Goal: Task Accomplishment & Management: Manage account settings

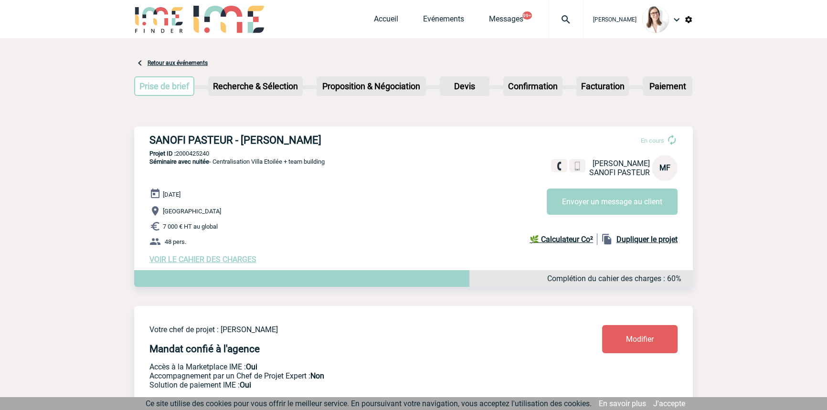
click at [555, 21] on img at bounding box center [565, 19] width 34 height 11
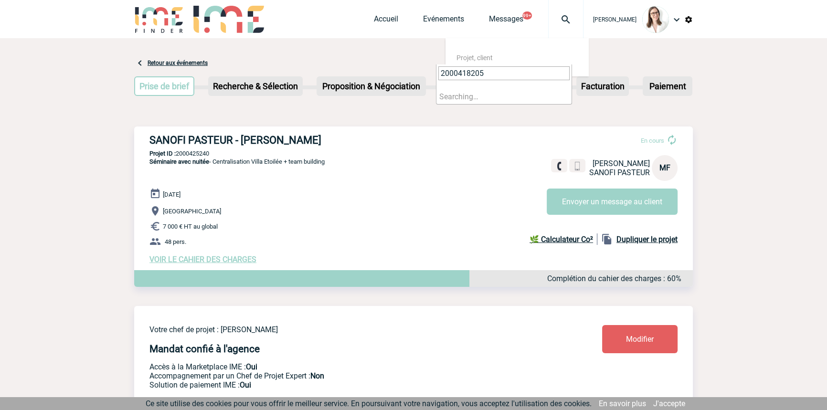
type input "2000418205"
select select "17706"
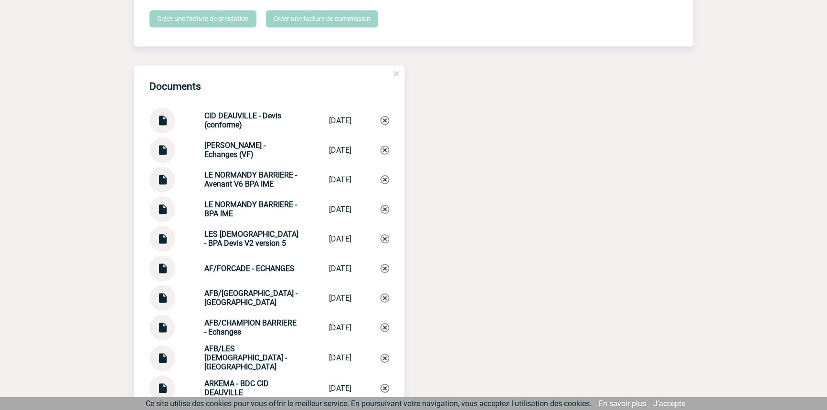
scroll to position [1880, 0]
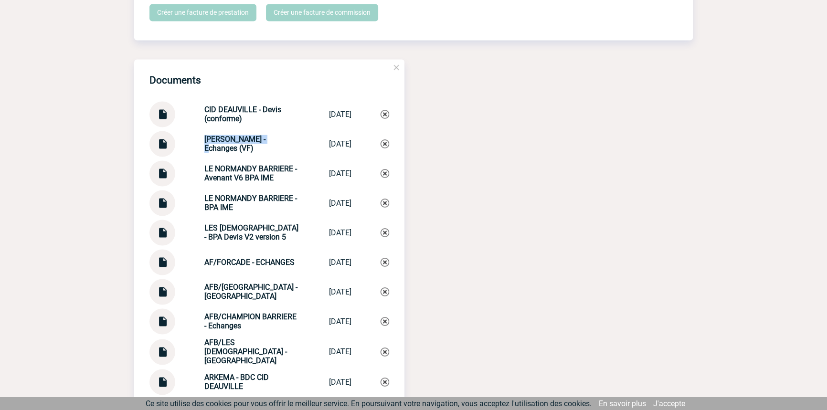
drag, startPoint x: 255, startPoint y: 137, endPoint x: 183, endPoint y: 139, distance: 71.6
click at [183, 139] on div "CID DEAUVILLE - Echanges (VF) CID DEAUVILLE ... 26/07/2024" at bounding box center [269, 144] width 240 height 26
copy div "CID DEAUVILLE -"
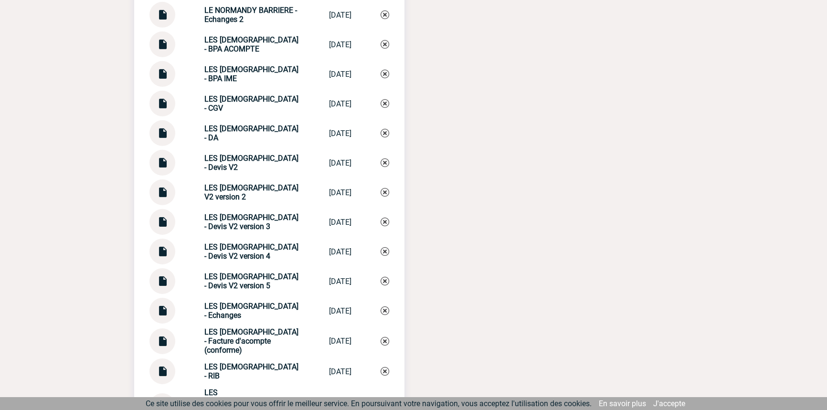
scroll to position [3985, 0]
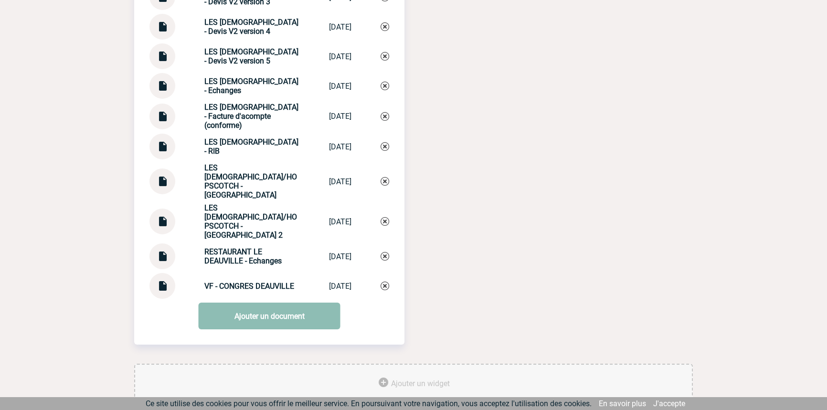
click at [248, 303] on link "Ajouter un document" at bounding box center [270, 316] width 142 height 27
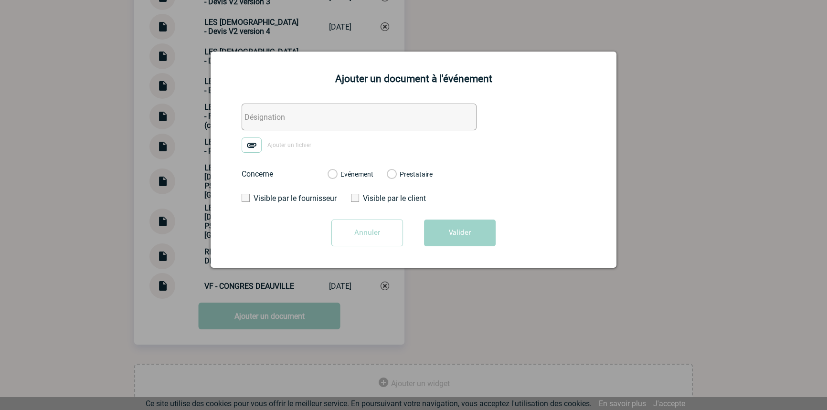
click at [292, 125] on input "text" at bounding box center [358, 117] width 235 height 27
paste input "CID DEAUVILLE -"
type input "CID DEAUVILLE - BPA acompte 2"
click at [254, 145] on img at bounding box center [251, 144] width 20 height 15
click at [0, 0] on input "Ajouter un fichier" at bounding box center [0, 0] width 0 height 0
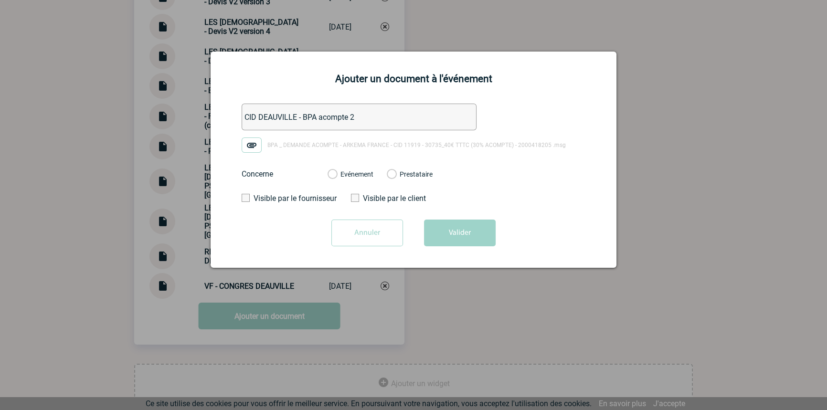
click at [336, 173] on label "Evénement" at bounding box center [331, 174] width 9 height 9
click at [0, 0] on input "Evénement" at bounding box center [0, 0] width 0 height 0
click at [444, 220] on button "Valider" at bounding box center [460, 233] width 72 height 27
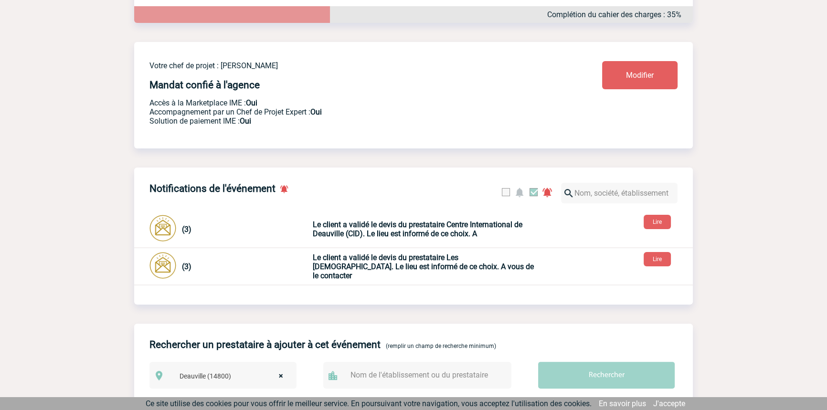
scroll to position [0, 0]
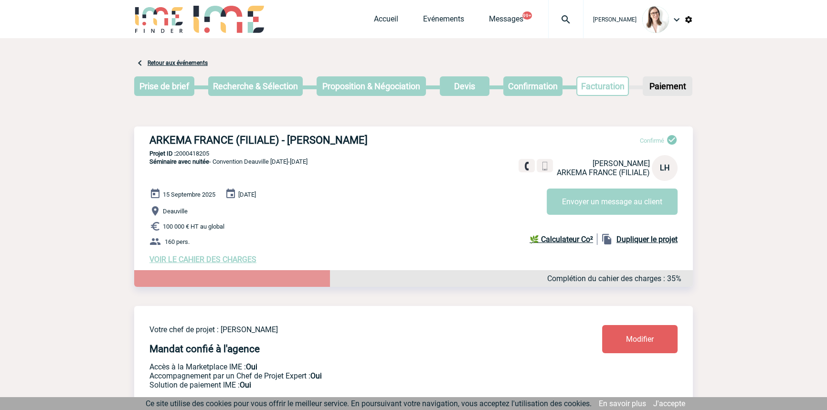
click at [548, 30] on div at bounding box center [565, 19] width 35 height 38
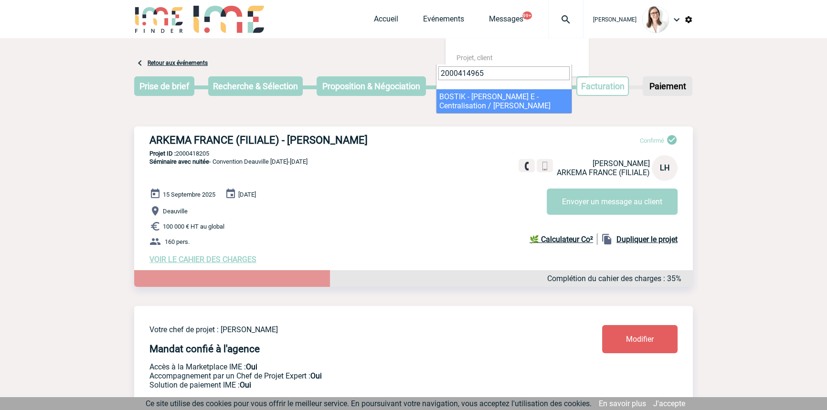
type input "2000414965"
select select "14466"
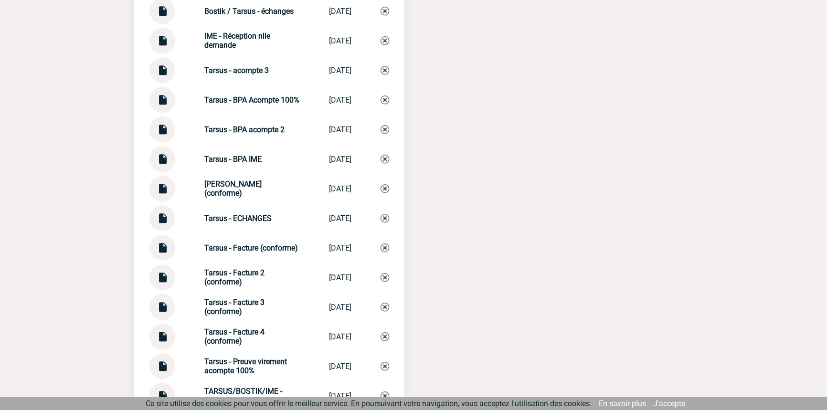
scroll to position [1160, 0]
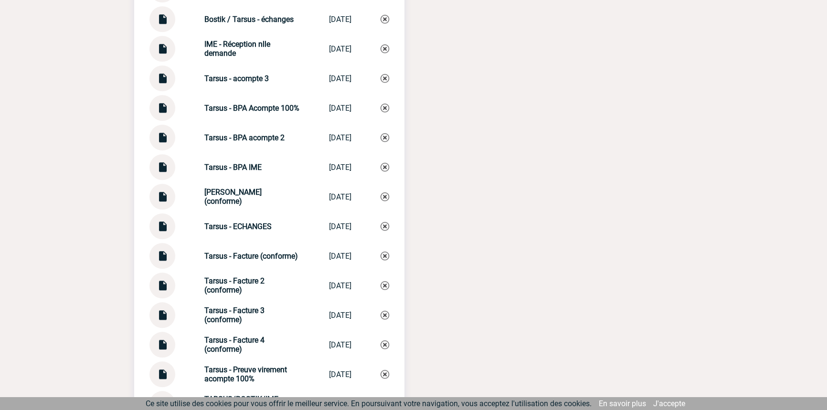
click at [253, 83] on strong "Tarsus - acompte 3" at bounding box center [236, 78] width 64 height 9
copy div "Tarsus - acompte 3 Tarsus - acomp..."
click at [382, 81] on img at bounding box center [384, 78] width 9 height 9
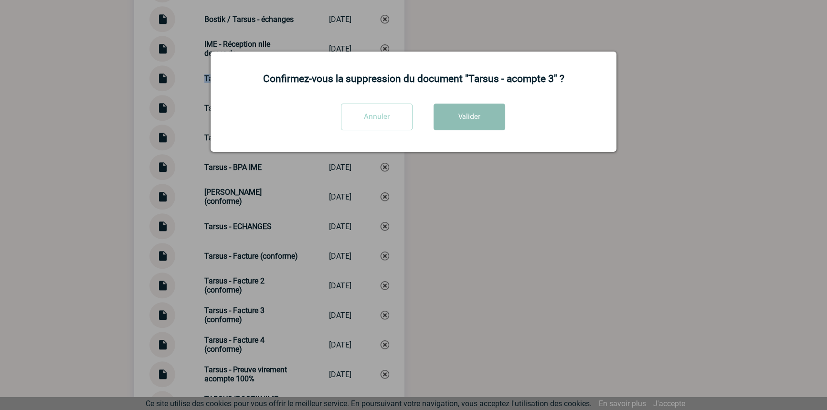
click at [452, 115] on button "Valider" at bounding box center [469, 117] width 72 height 27
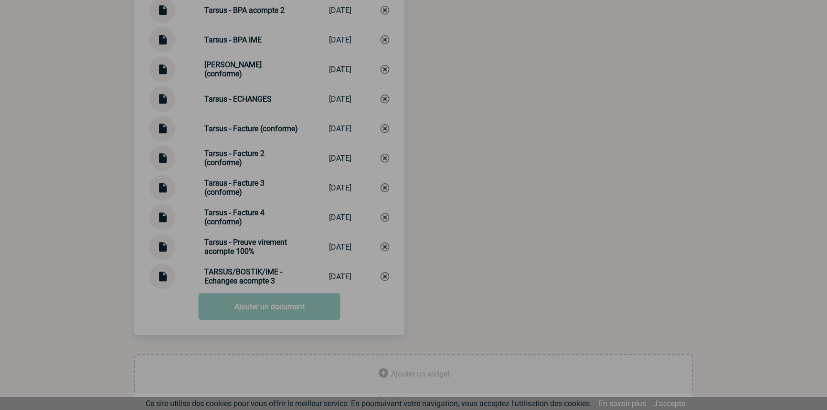
scroll to position [1275, 0]
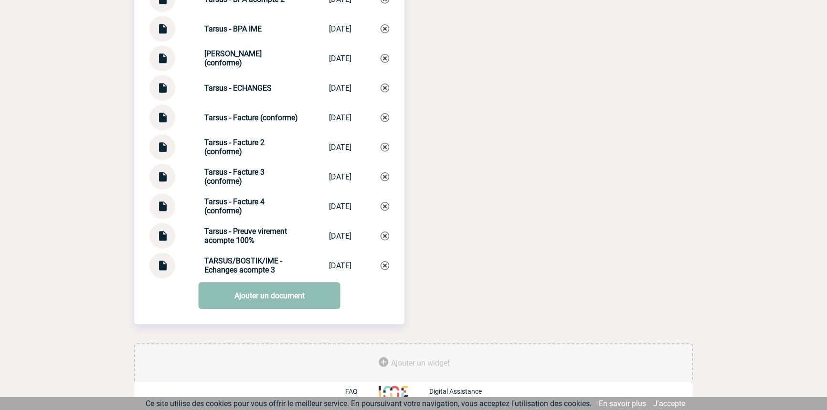
click at [236, 303] on link "Ajouter un document" at bounding box center [270, 295] width 142 height 27
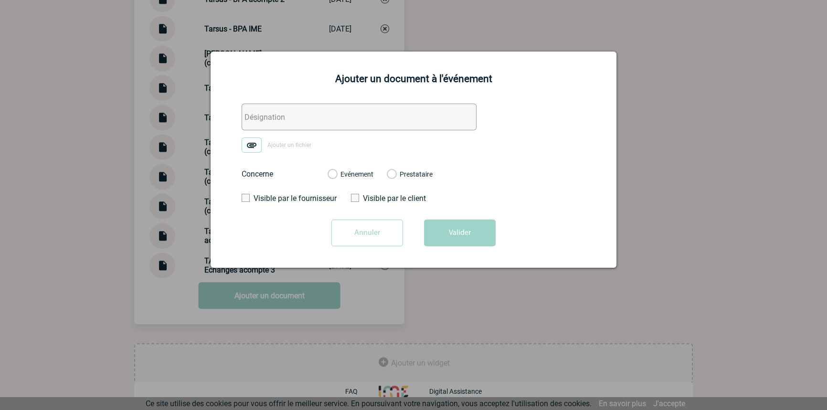
click at [287, 124] on input "text" at bounding box center [358, 117] width 235 height 27
paste input "Tarsus - acompte 3"
click at [272, 118] on input "Tarsus - acompte 3" at bounding box center [358, 117] width 235 height 27
type input "Tarsus - BPA acompte 3"
click at [257, 144] on img at bounding box center [251, 144] width 20 height 15
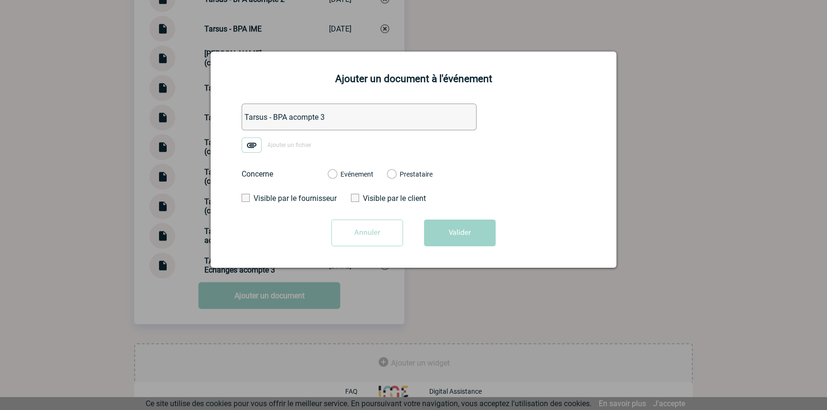
click at [0, 0] on input "Ajouter un fichier" at bounding box center [0, 0] width 0 height 0
click at [336, 175] on label "Evénement" at bounding box center [331, 174] width 9 height 9
click at [0, 0] on input "Evénement" at bounding box center [0, 0] width 0 height 0
click at [435, 229] on button "Valider" at bounding box center [460, 233] width 72 height 27
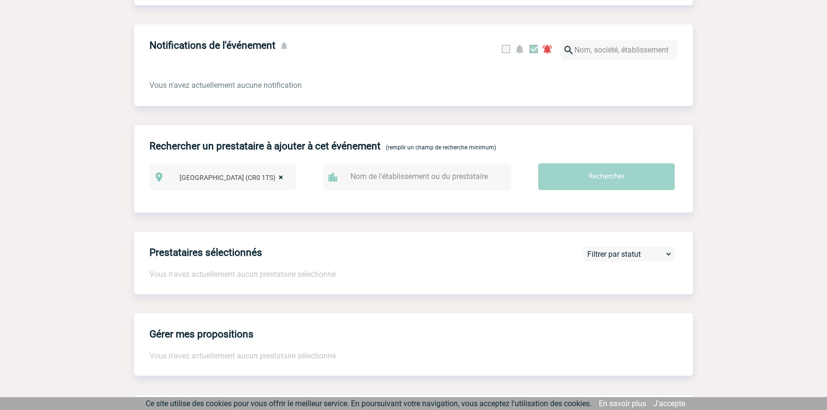
scroll to position [0, 0]
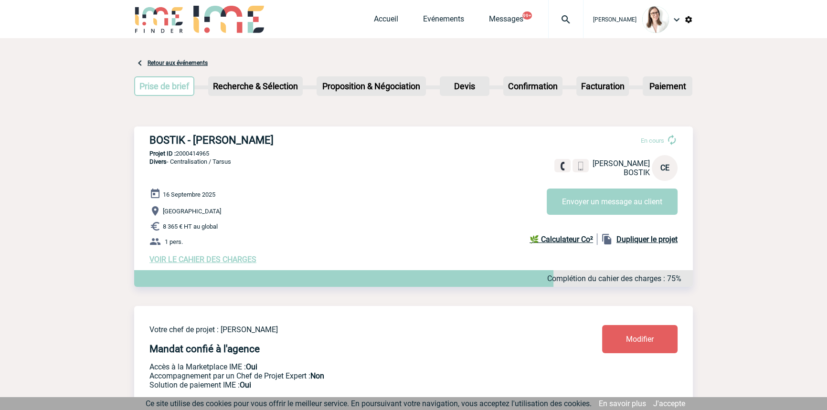
click at [550, 19] on img at bounding box center [565, 19] width 34 height 11
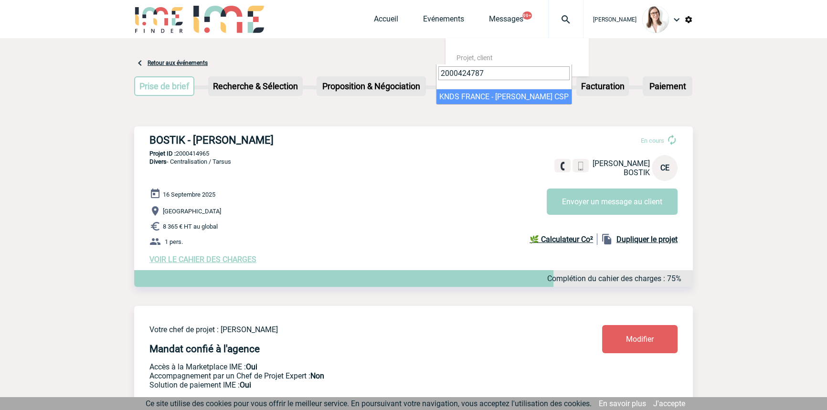
type input "2000424787"
select select "24288"
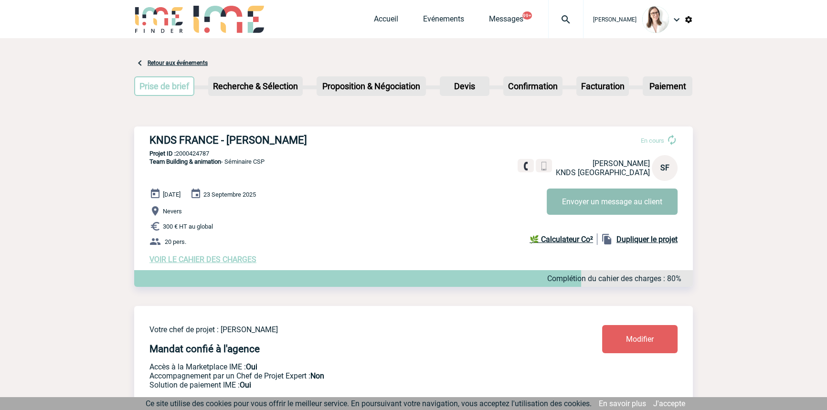
click at [568, 193] on button "Envoyer un message au client" at bounding box center [611, 201] width 131 height 26
drag, startPoint x: 571, startPoint y: 10, endPoint x: 565, endPoint y: 12, distance: 5.6
click at [583, 10] on div "[PERSON_NAME]" at bounding box center [637, 19] width 109 height 39
drag, startPoint x: 563, startPoint y: 13, endPoint x: 560, endPoint y: 38, distance: 25.0
click at [562, 13] on div at bounding box center [565, 19] width 35 height 38
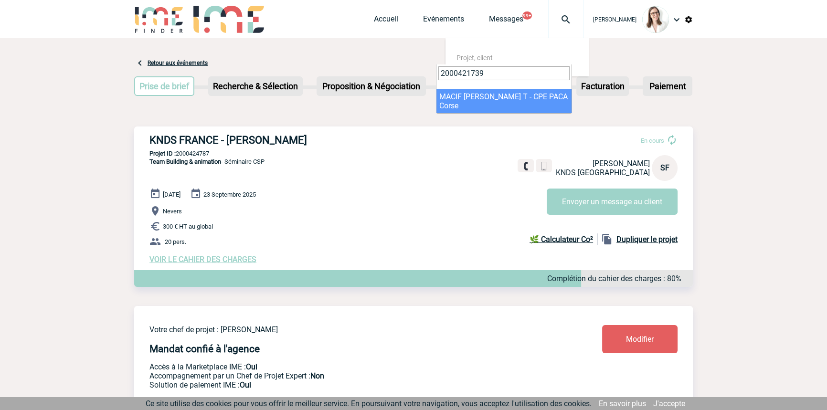
type input "2000421739"
select select "21240"
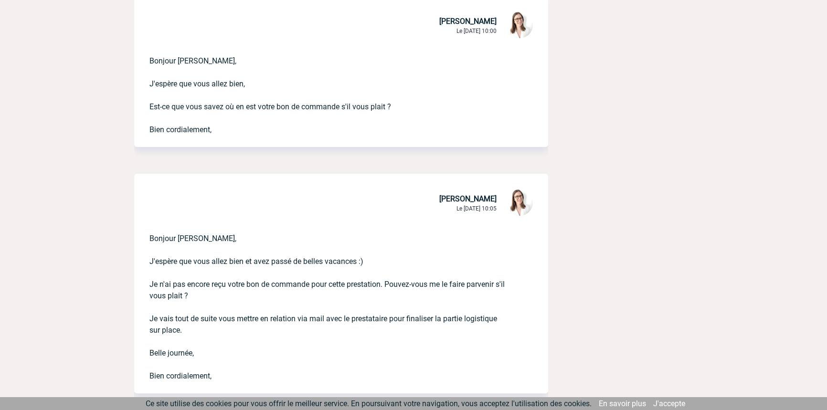
scroll to position [434, 0]
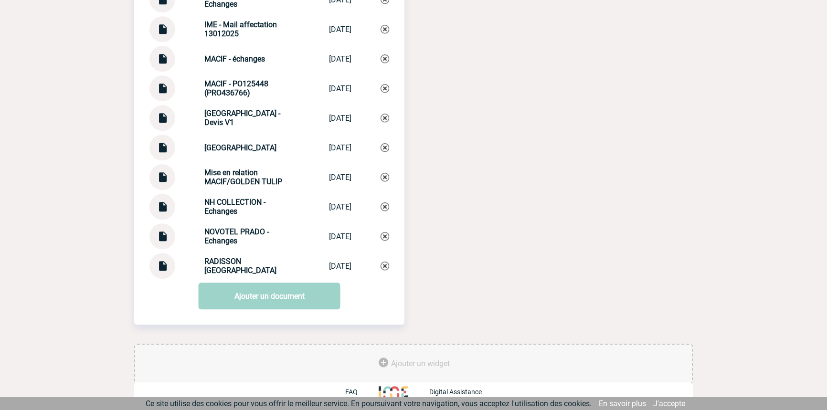
scroll to position [1157, 0]
click at [238, 179] on strong "Mise en relation MACIF/GOLDEN TULIP" at bounding box center [243, 176] width 78 height 18
click at [238, 178] on strong "Mise en relation MACIF/GOLDEN TULIP" at bounding box center [243, 176] width 78 height 18
click at [224, 156] on div "MERCURE VIEUX-PORT CENTRE - Echanges MERCURE VIEUX-P... 18/03/2025" at bounding box center [269, 147] width 240 height 26
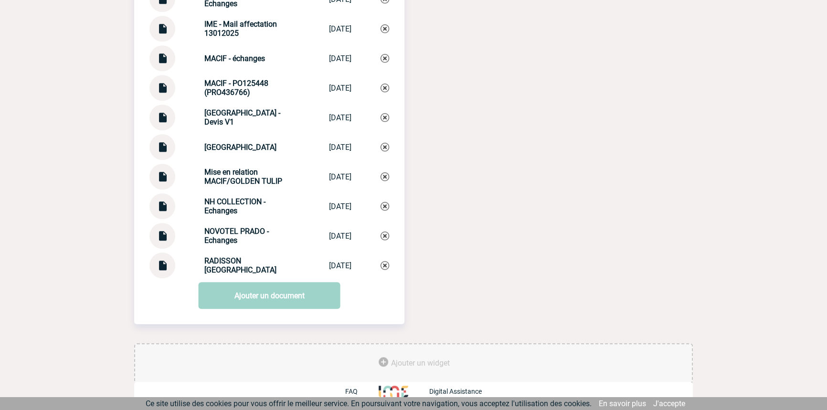
click at [227, 167] on strong "Mise en relation MACIF/GOLDEN TULIP" at bounding box center [243, 176] width 78 height 18
copy div "Mise en relation MACIF/GOLDEN TULIP Mise en relatio..."
click at [279, 289] on link "Ajouter un document" at bounding box center [270, 295] width 142 height 27
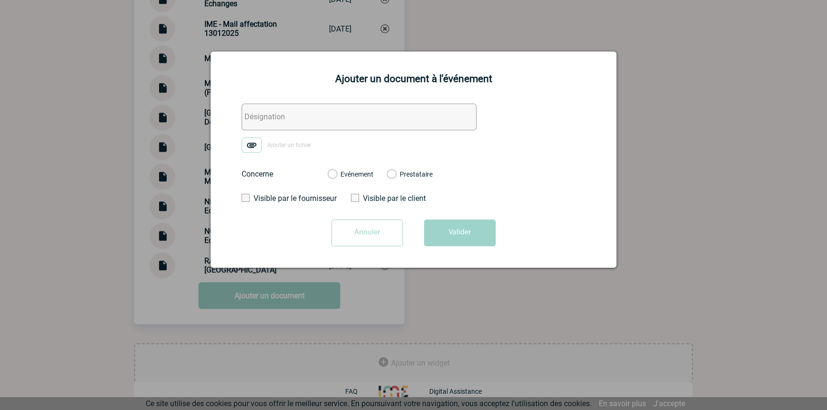
click at [293, 139] on label "Ajouter un fichier" at bounding box center [279, 144] width 76 height 15
click at [0, 0] on input "Ajouter un fichier" at bounding box center [0, 0] width 0 height 0
click at [320, 121] on input "text" at bounding box center [358, 117] width 235 height 27
paste input "Mise en relation MACIF/GOLDEN TULIP"
type input "Mise en relation MACIF/GOLDEN TULIP 2"
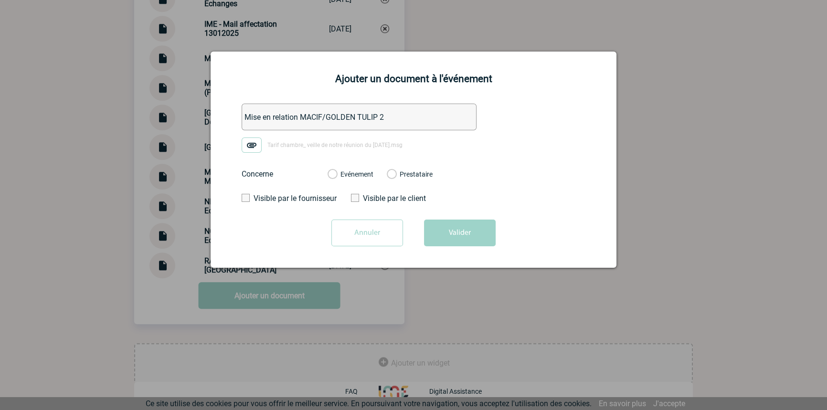
click at [336, 174] on label "Evénement" at bounding box center [331, 174] width 9 height 9
click at [0, 0] on input "Evénement" at bounding box center [0, 0] width 0 height 0
click at [434, 231] on button "Valider" at bounding box center [460, 233] width 72 height 27
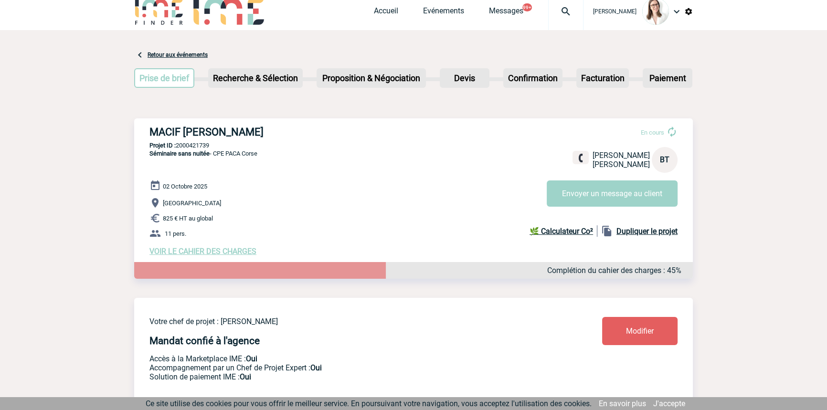
scroll to position [0, 0]
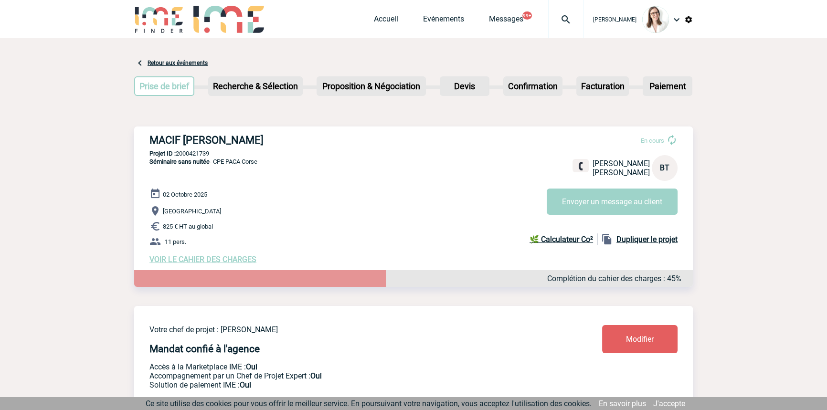
click at [550, 18] on img at bounding box center [565, 19] width 34 height 11
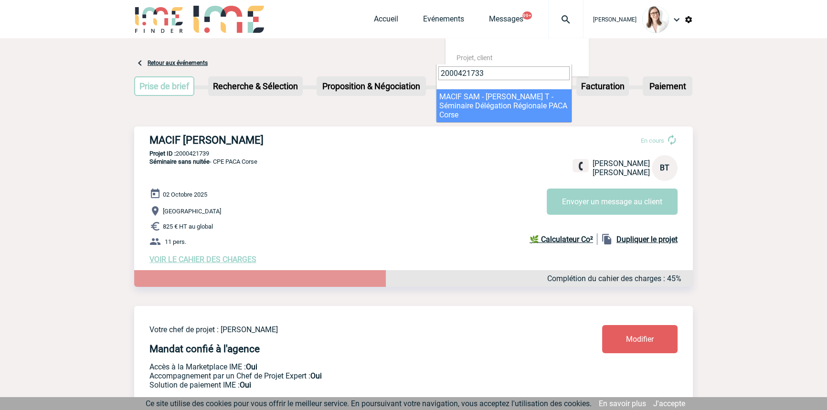
type input "2000421733"
select select "21234"
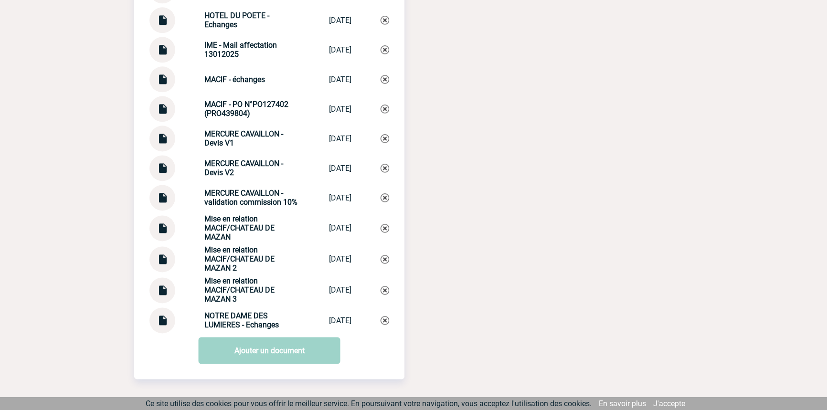
scroll to position [1634, 0]
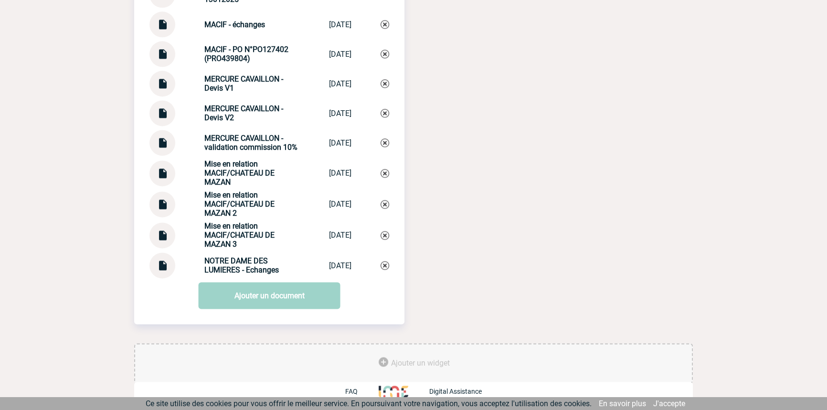
click at [218, 231] on strong "Mise en relation MACIF/CHATEAU DE MAZAN 3" at bounding box center [239, 234] width 70 height 27
click at [219, 232] on strong "Mise en relation MACIF/CHATEAU DE MAZAN 3" at bounding box center [239, 234] width 70 height 27
click at [219, 233] on strong "Mise en relation MACIF/CHATEAU DE MAZAN 3" at bounding box center [239, 234] width 70 height 27
copy div "Mise en relation MACIF/CHATEAU DE MAZAN 3 Mise en relatio..."
click at [382, 233] on img at bounding box center [384, 235] width 9 height 9
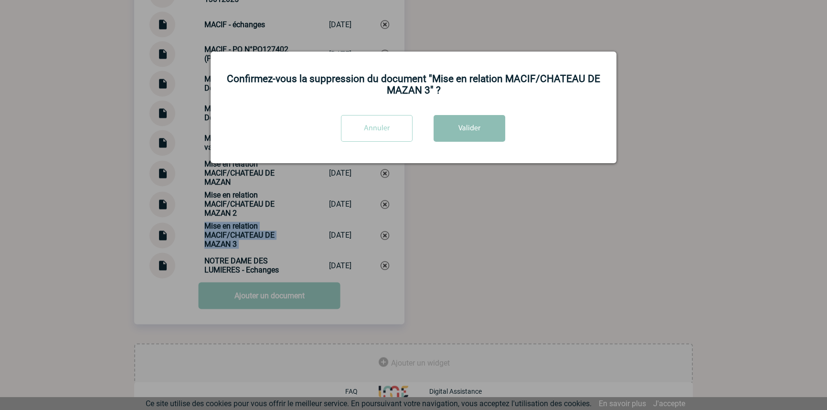
drag, startPoint x: 492, startPoint y: 128, endPoint x: 489, endPoint y: 135, distance: 7.5
click at [492, 128] on button "Valider" at bounding box center [469, 128] width 72 height 27
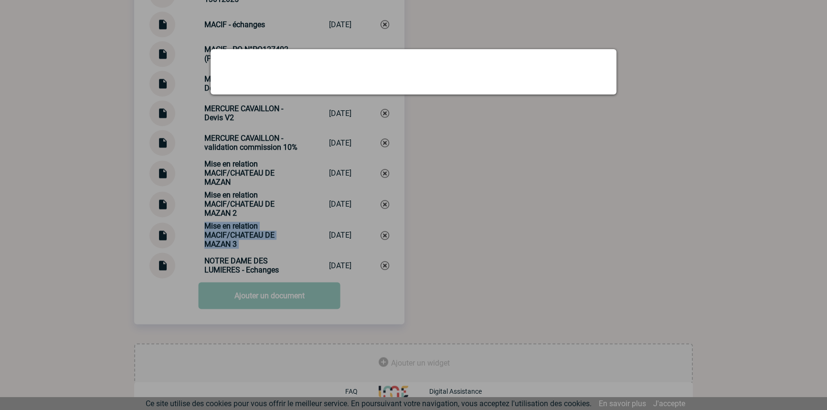
scroll to position [1603, 0]
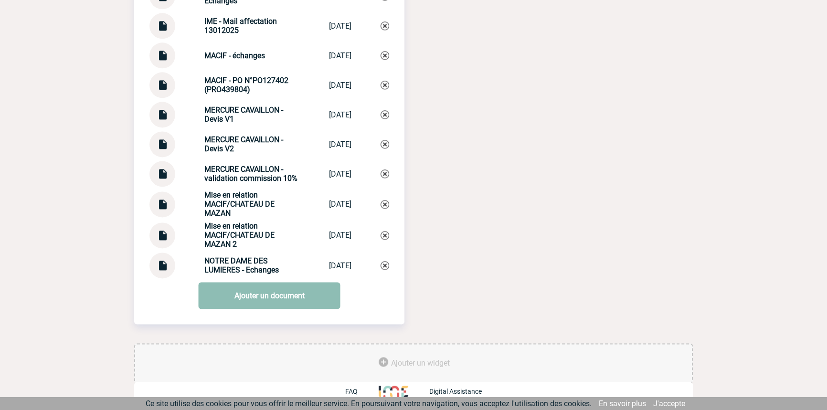
click at [256, 296] on link "Ajouter un document" at bounding box center [270, 295] width 142 height 27
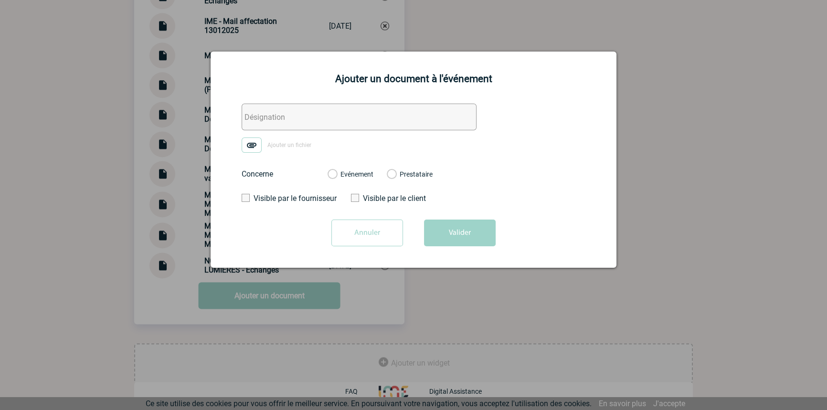
click at [371, 117] on input "text" at bounding box center [358, 117] width 235 height 27
paste input "Mise en relation MACIF/CHATEAU DE MAZAN 3"
type input "Mise en relation MACIF/CHATEAU DE MAZAN 3"
click at [262, 148] on label "Ajouter un fichier" at bounding box center [279, 144] width 76 height 15
click at [0, 0] on input "Ajouter un fichier" at bounding box center [0, 0] width 0 height 0
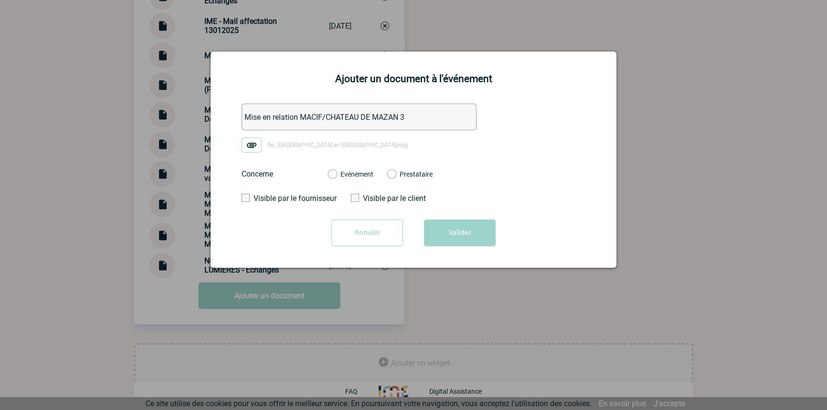
click at [336, 177] on label "Evénement" at bounding box center [331, 174] width 9 height 9
click at [0, 0] on input "Evénement" at bounding box center [0, 0] width 0 height 0
click at [450, 244] on button "Valider" at bounding box center [460, 233] width 72 height 27
